Goal: Use online tool/utility: Use online tool/utility

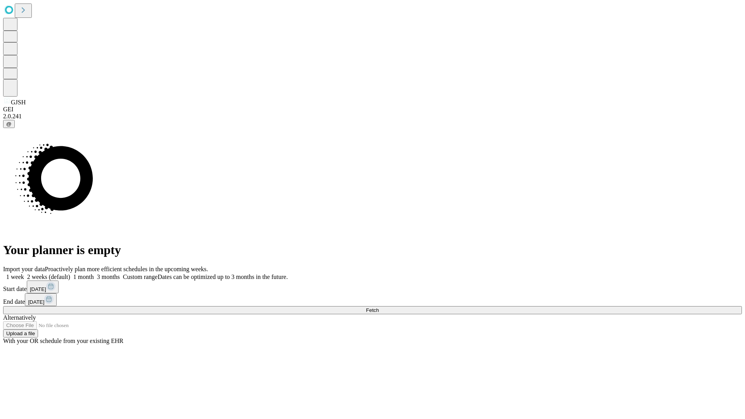
click at [379, 307] on span "Fetch" at bounding box center [372, 310] width 13 height 6
